Goal: Transaction & Acquisition: Book appointment/travel/reservation

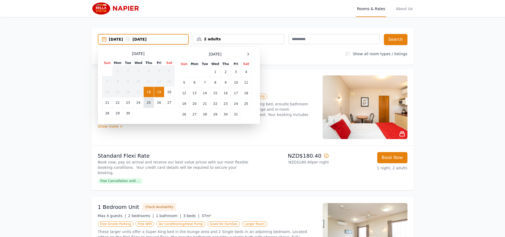
click at [147, 105] on td "25" at bounding box center [149, 102] width 10 height 11
click at [159, 102] on td "26" at bounding box center [159, 102] width 10 height 11
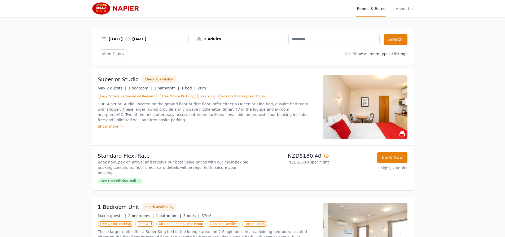
click at [217, 42] on div "2 adults" at bounding box center [238, 39] width 91 height 10
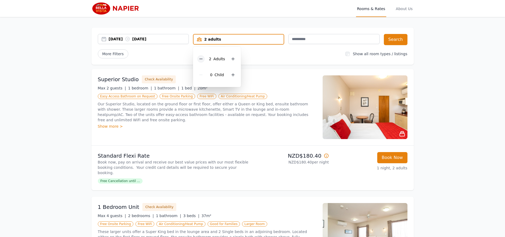
click at [202, 58] on icon at bounding box center [201, 59] width 4 height 4
click at [399, 41] on button "Search" at bounding box center [396, 39] width 24 height 11
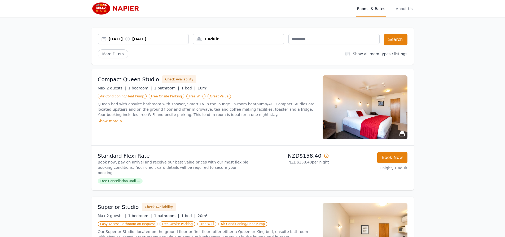
click at [327, 157] on icon at bounding box center [326, 156] width 4 height 4
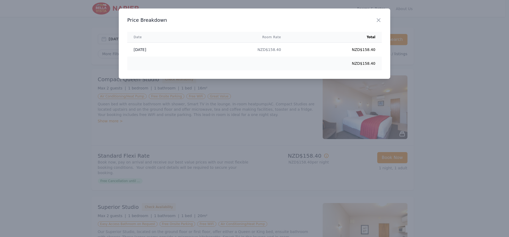
click at [505, 101] on div at bounding box center [254, 118] width 509 height 237
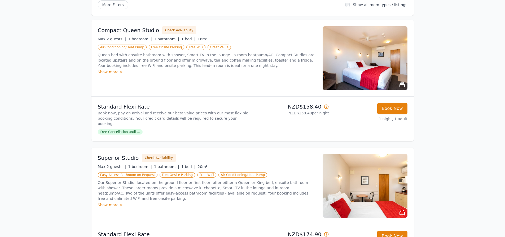
scroll to position [53, 0]
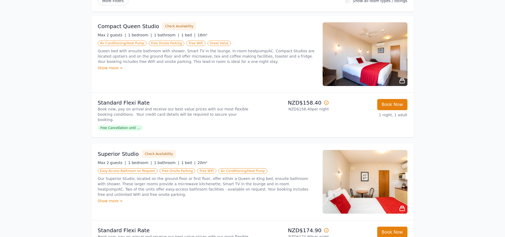
click at [111, 68] on div "Show more >" at bounding box center [207, 67] width 219 height 5
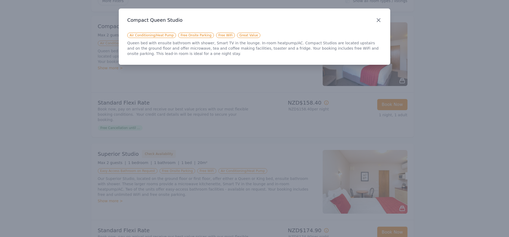
click at [381, 20] on icon "button" at bounding box center [379, 20] width 6 height 6
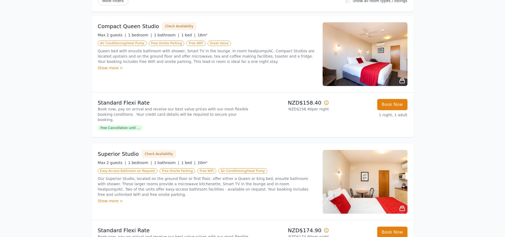
click at [382, 65] on img at bounding box center [365, 54] width 85 height 64
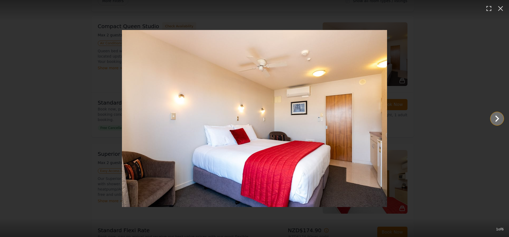
click at [499, 118] on icon "Show slide 2 of 6" at bounding box center [497, 118] width 13 height 13
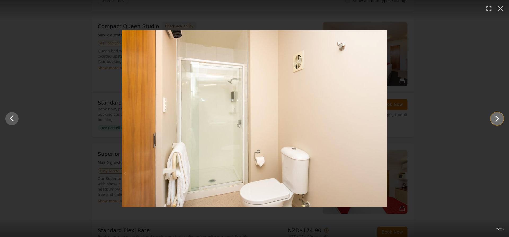
click at [499, 118] on icon "Show slide 3 of 6" at bounding box center [497, 118] width 13 height 13
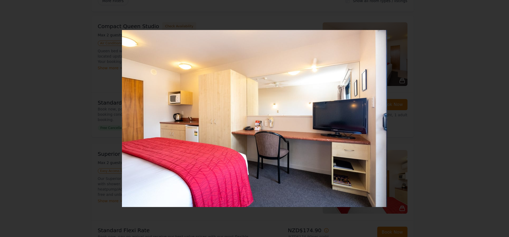
click at [499, 118] on icon "Show slide 4 of 6" at bounding box center [497, 118] width 13 height 13
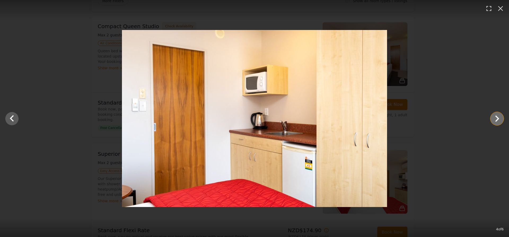
click at [499, 118] on icon "Show slide 5 of 6" at bounding box center [497, 118] width 13 height 13
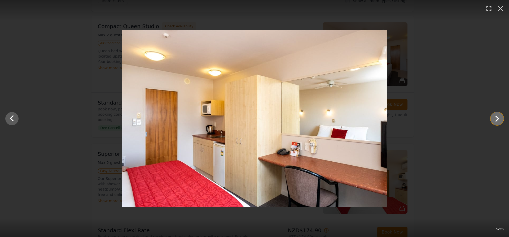
click at [499, 118] on icon "Show slide 6 of 6" at bounding box center [497, 118] width 13 height 13
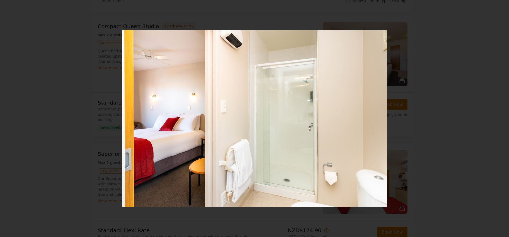
click at [499, 118] on div at bounding box center [254, 118] width 509 height 177
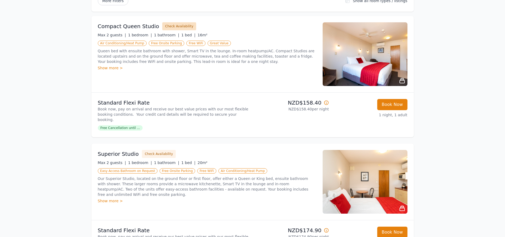
click at [173, 26] on button "Check Availability" at bounding box center [179, 26] width 34 height 8
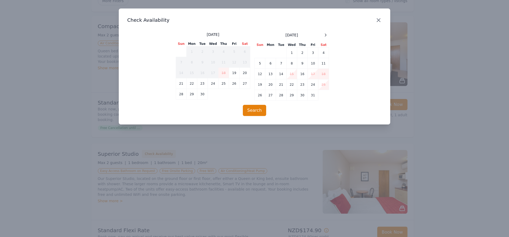
click at [380, 20] on icon "button" at bounding box center [379, 20] width 6 height 6
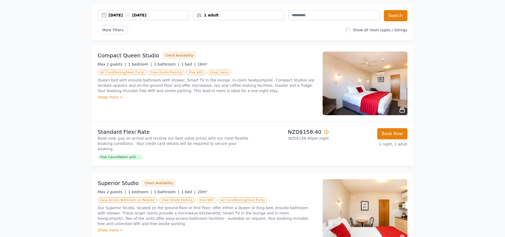
scroll to position [0, 0]
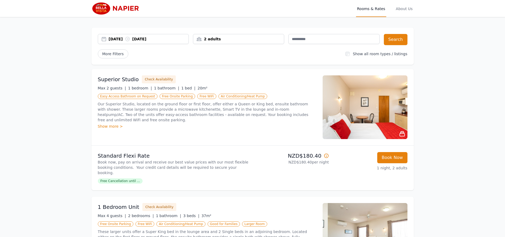
click at [114, 39] on div "[DATE] [DATE]" at bounding box center [149, 38] width 80 height 5
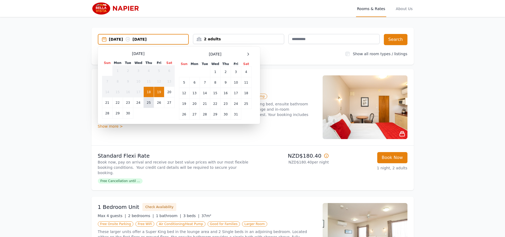
drag, startPoint x: 150, startPoint y: 103, endPoint x: 153, endPoint y: 101, distance: 3.8
click at [150, 103] on td "25" at bounding box center [149, 102] width 10 height 11
drag, startPoint x: 156, startPoint y: 101, endPoint x: 161, endPoint y: 97, distance: 6.3
click at [156, 101] on td "26" at bounding box center [159, 102] width 10 height 11
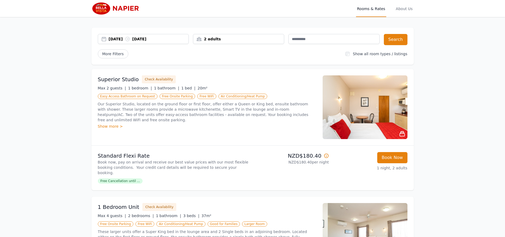
click at [208, 39] on div "2 adults" at bounding box center [238, 38] width 91 height 5
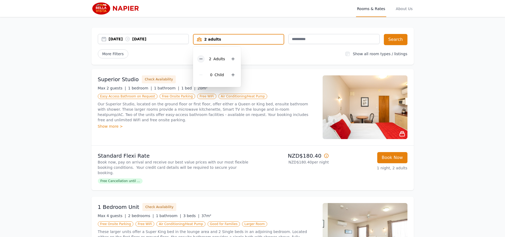
click at [200, 59] on icon at bounding box center [201, 59] width 4 height 4
click at [396, 37] on button "Search" at bounding box center [396, 39] width 24 height 11
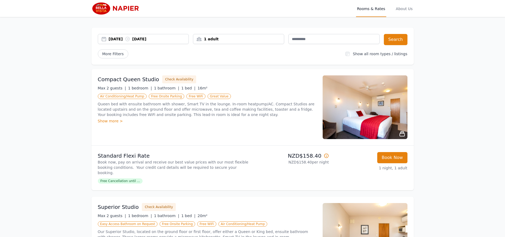
click at [130, 178] on span "Free Cancellation until ..." at bounding box center [120, 180] width 45 height 5
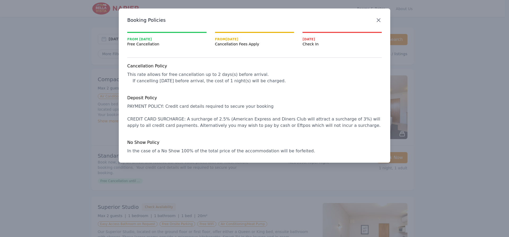
click at [380, 19] on icon "button" at bounding box center [378, 20] width 3 height 3
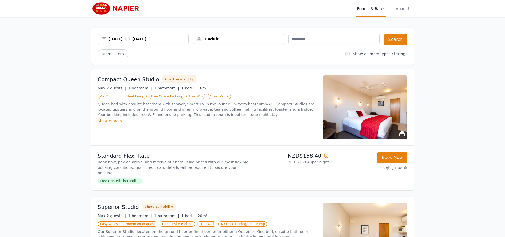
click at [366, 104] on img at bounding box center [365, 107] width 85 height 64
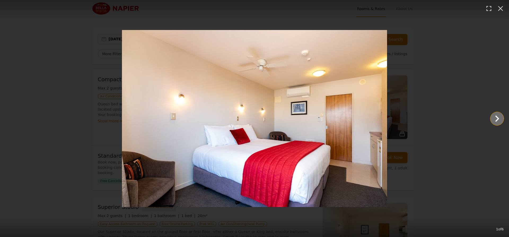
click at [497, 121] on icon "Show slide 2 of 6" at bounding box center [498, 118] width 4 height 6
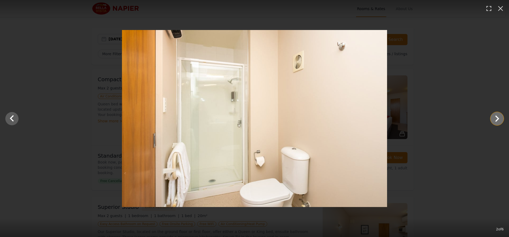
click at [497, 121] on icon "Show slide 3 of 6" at bounding box center [498, 118] width 4 height 6
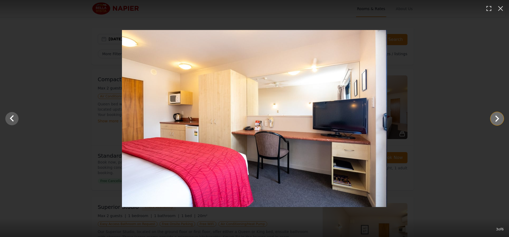
click at [497, 121] on icon "Show slide 4 of 6" at bounding box center [498, 118] width 4 height 6
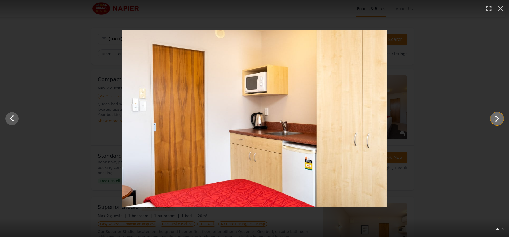
click at [497, 121] on icon "Show slide 5 of 6" at bounding box center [498, 118] width 4 height 6
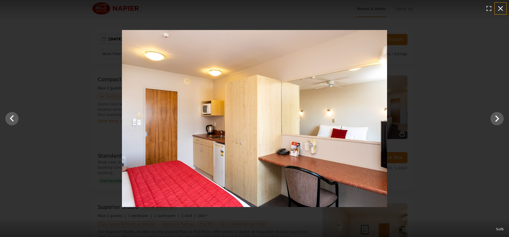
click at [504, 8] on icon "button" at bounding box center [501, 8] width 8 height 8
